Goal: Navigation & Orientation: Find specific page/section

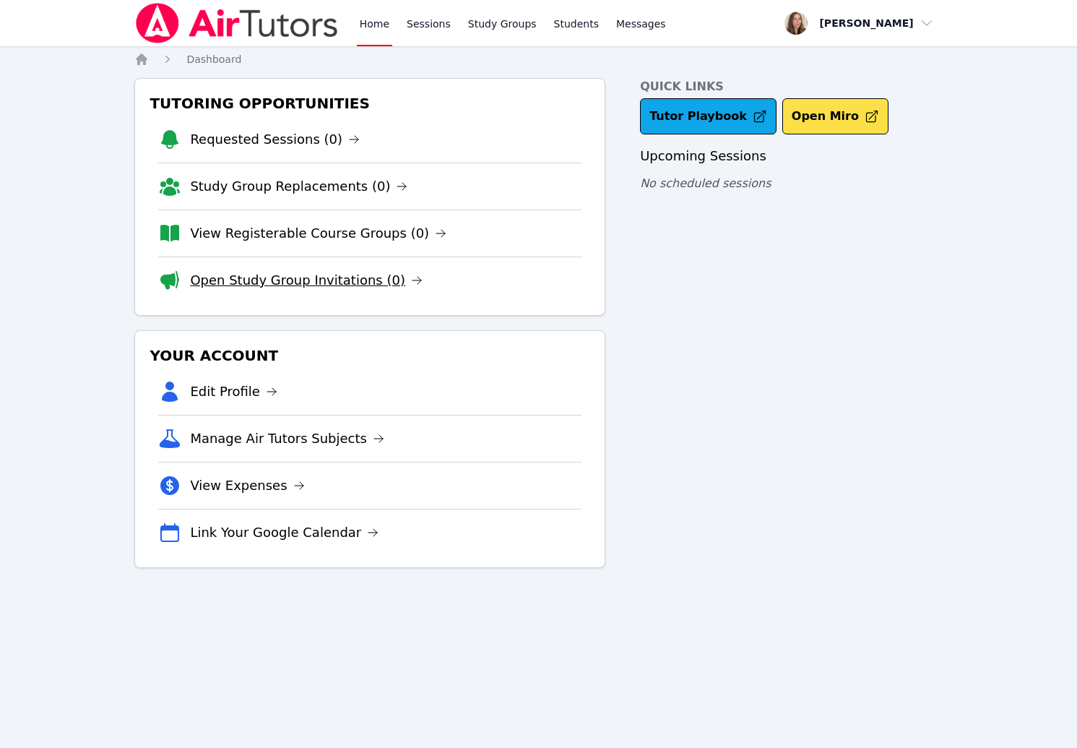
click at [358, 272] on link "Open Study Group Invitations (0)" at bounding box center [306, 280] width 233 height 20
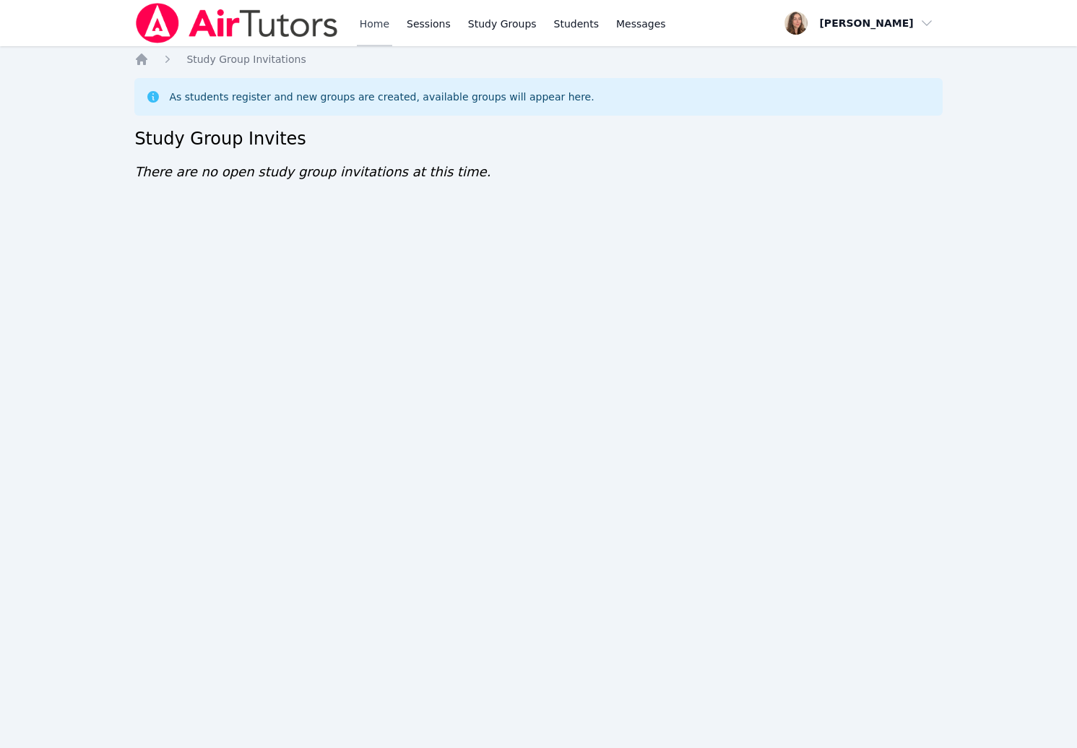
click at [365, 23] on link "Home" at bounding box center [374, 23] width 35 height 46
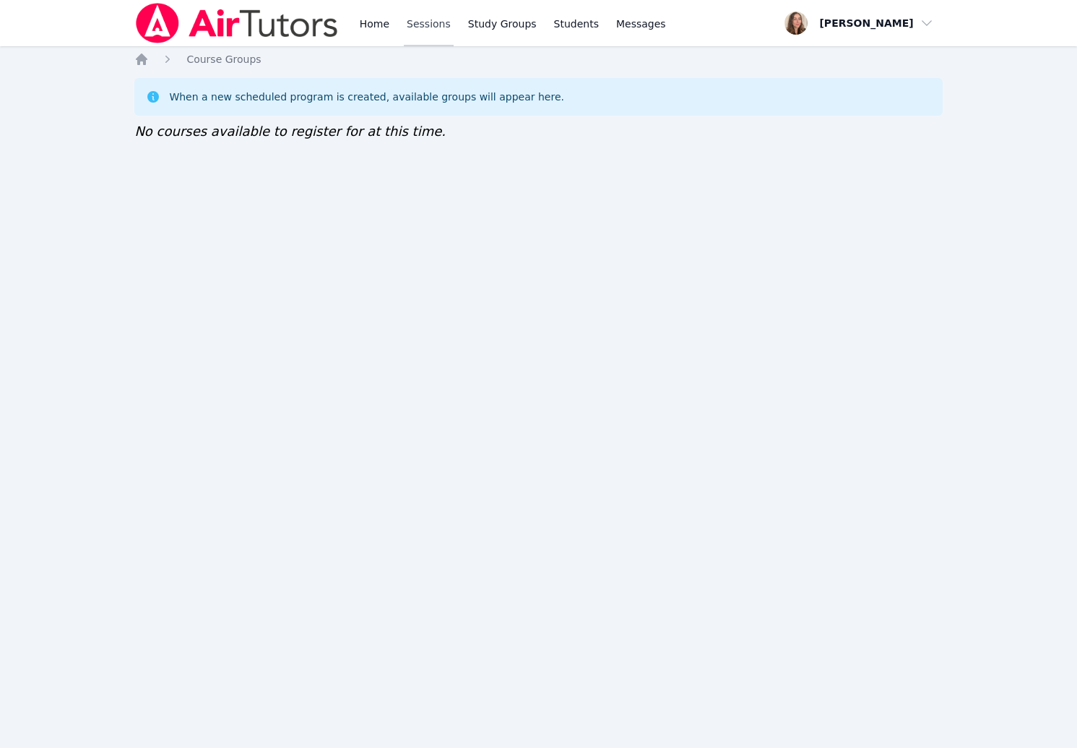
click at [407, 32] on link "Sessions" at bounding box center [429, 23] width 50 height 46
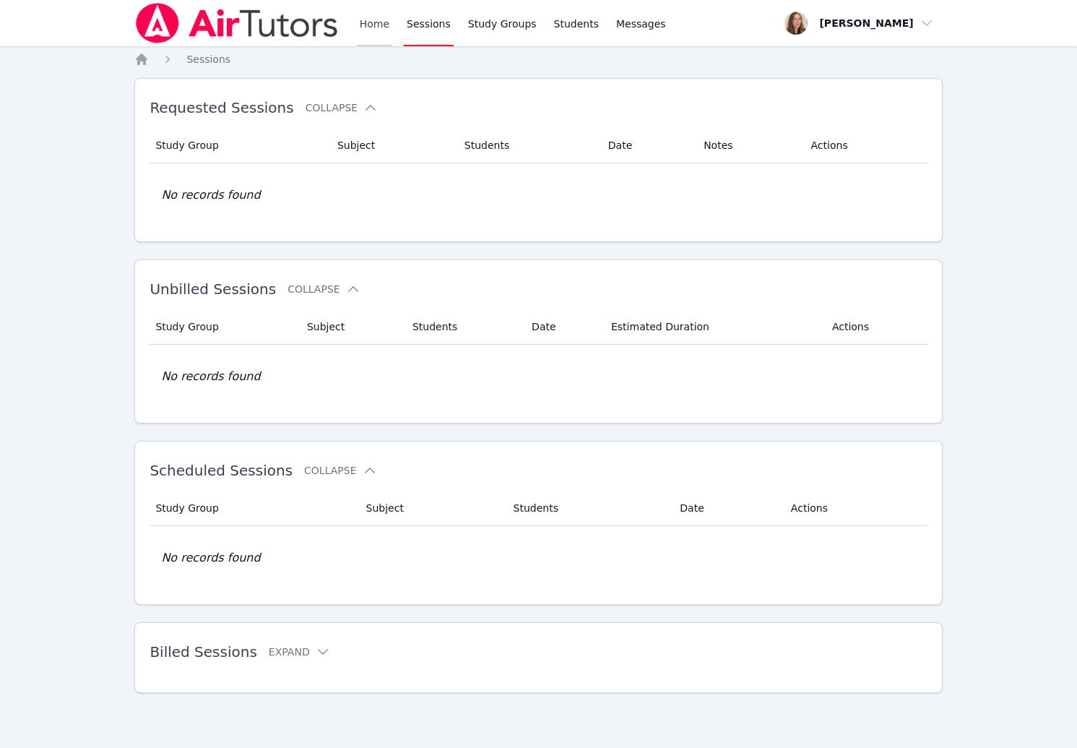
click at [384, 30] on link "Home" at bounding box center [374, 23] width 35 height 46
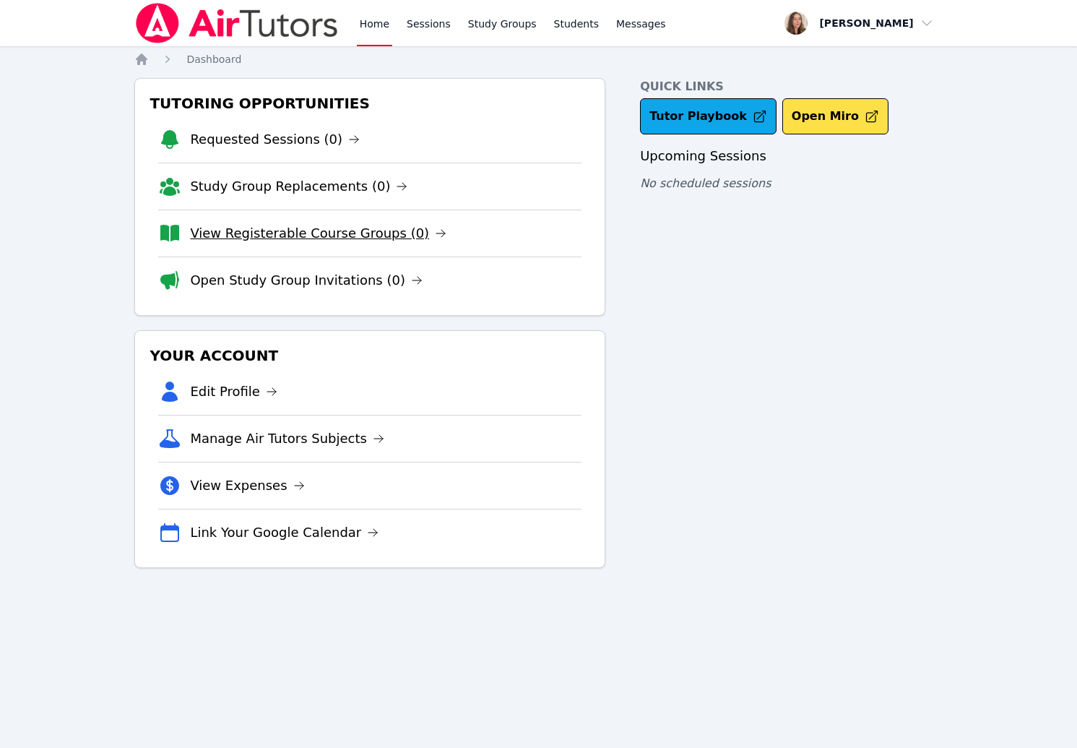
click at [391, 235] on link "View Registerable Course Groups (0)" at bounding box center [318, 233] width 256 height 20
